Goal: Information Seeking & Learning: Find specific page/section

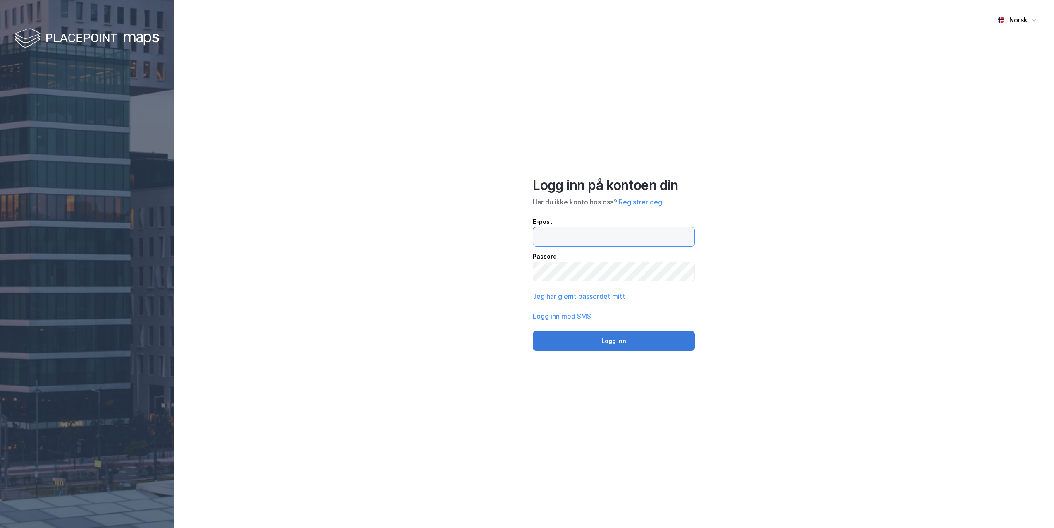
type input "[PERSON_NAME][EMAIL_ADDRESS][PERSON_NAME][DOMAIN_NAME]"
click at [563, 344] on button "Logg inn" at bounding box center [614, 341] width 162 height 20
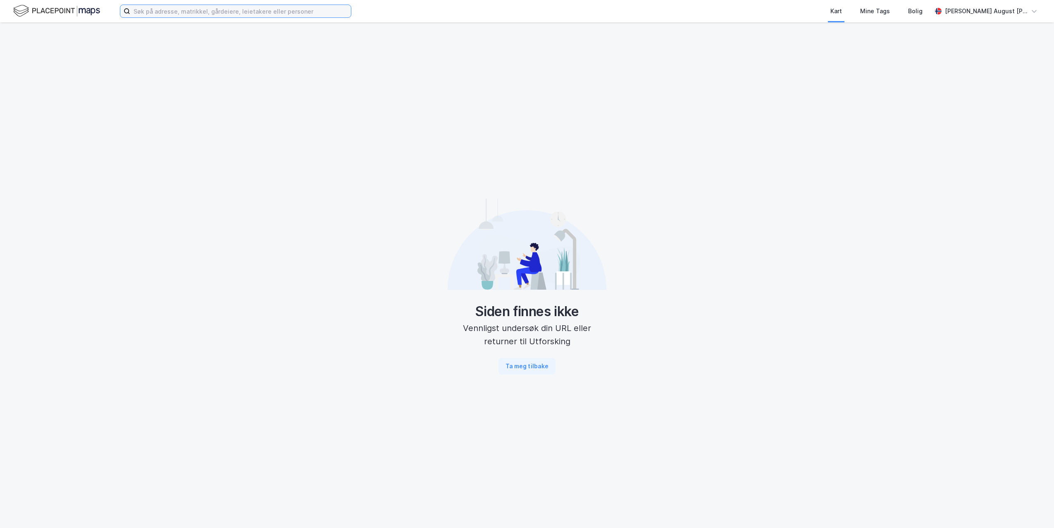
click at [148, 11] on input at bounding box center [240, 11] width 221 height 12
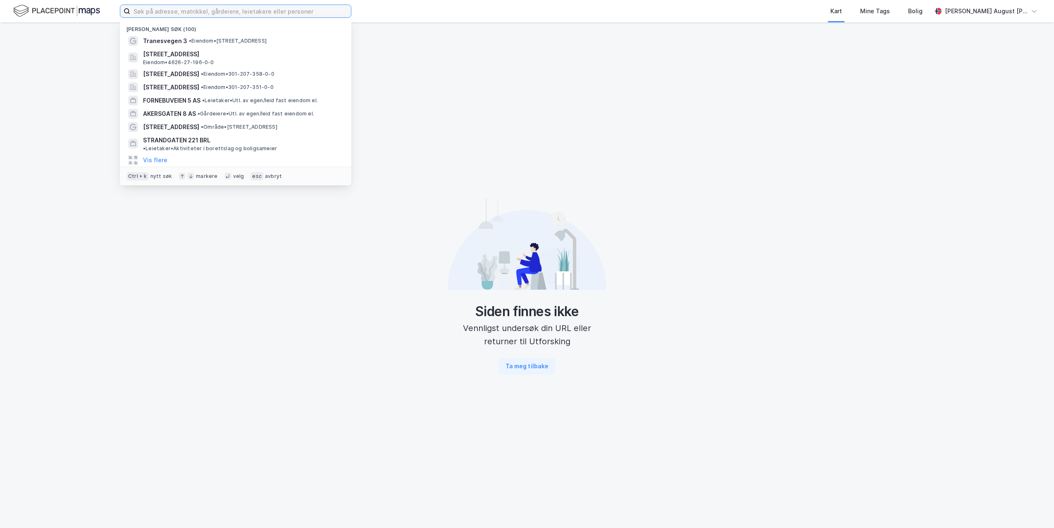
click at [241, 13] on input at bounding box center [240, 11] width 221 height 12
paste input "O. H. Bangs vei 5"
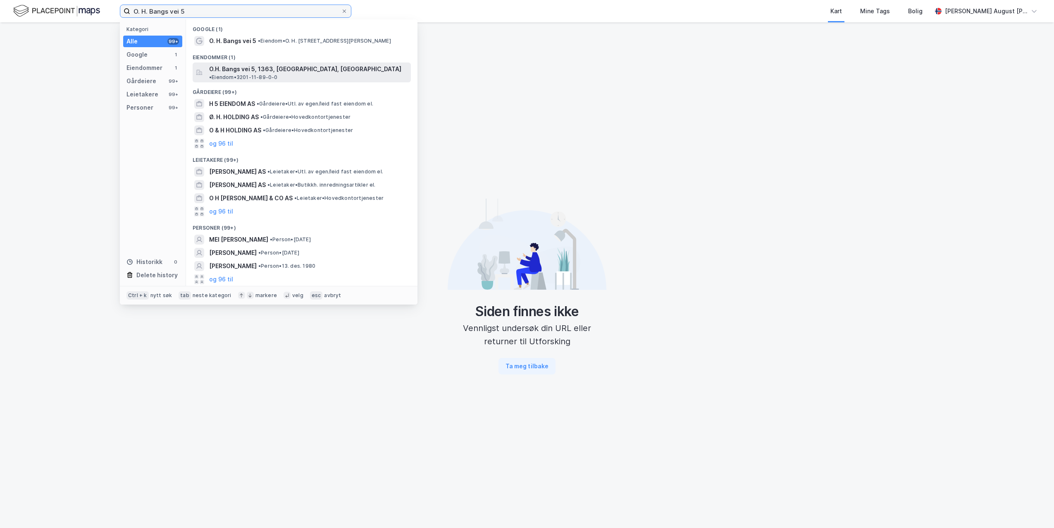
type input "O. H. Bangs vei 5"
click at [250, 67] on span "O.H. Bangs vei 5, 1363, [GEOGRAPHIC_DATA], [GEOGRAPHIC_DATA]" at bounding box center [305, 69] width 192 height 10
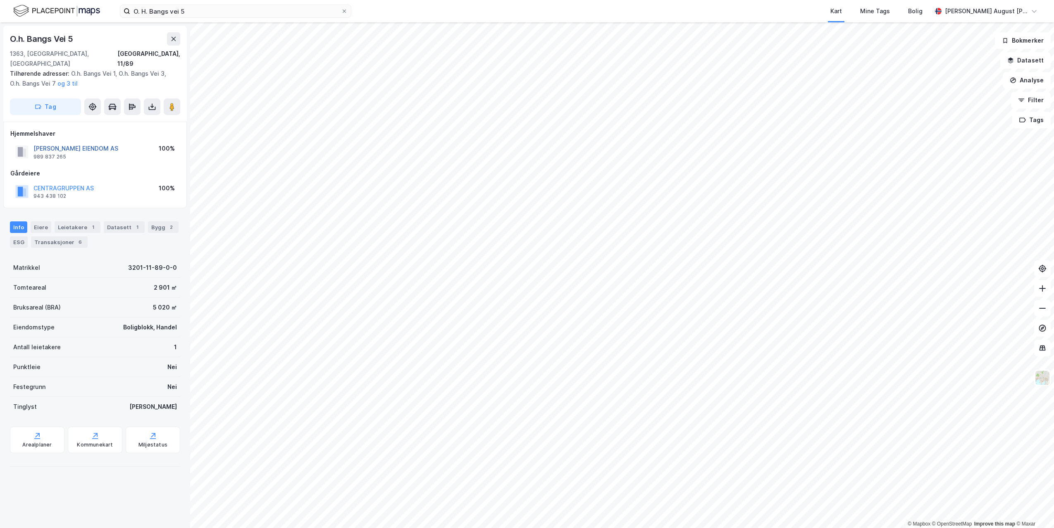
click at [0, 0] on button "[PERSON_NAME] EIENDOM AS" at bounding box center [0, 0] width 0 height 0
